Goal: Check status

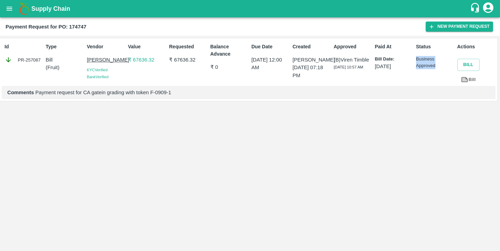
drag, startPoint x: 417, startPoint y: 59, endPoint x: 437, endPoint y: 66, distance: 21.2
click at [437, 66] on p "Business Approved" at bounding box center [435, 62] width 39 height 13
click at [434, 66] on p "Business Approved" at bounding box center [435, 62] width 39 height 13
drag, startPoint x: 340, startPoint y: 58, endPoint x: 353, endPoint y: 72, distance: 19.7
click at [353, 71] on div "(B) [PERSON_NAME] [DATE] 10:57 AM" at bounding box center [353, 63] width 39 height 15
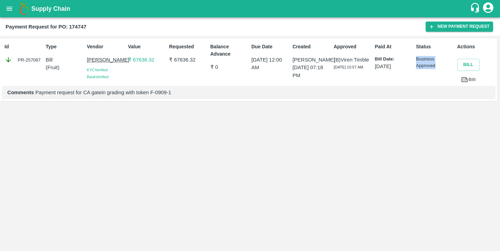
drag, startPoint x: 417, startPoint y: 59, endPoint x: 434, endPoint y: 75, distance: 23.6
click at [434, 75] on div "Status Business Approved" at bounding box center [434, 63] width 41 height 46
click at [425, 67] on p "Business Approved" at bounding box center [435, 62] width 39 height 13
click at [336, 69] on span "[DATE] 10:57 AM" at bounding box center [349, 67] width 30 height 4
drag, startPoint x: 340, startPoint y: 74, endPoint x: 334, endPoint y: 63, distance: 13.2
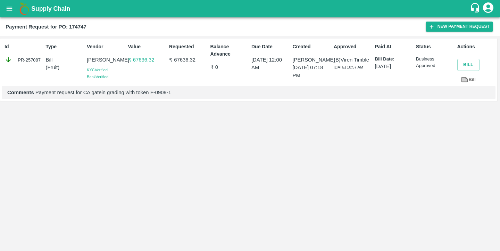
click at [334, 63] on div "(B) [PERSON_NAME] [DATE] 10:57 AM" at bounding box center [353, 63] width 39 height 15
click at [26, 62] on div "PR-257087" at bounding box center [24, 60] width 39 height 8
